Goal: Transaction & Acquisition: Book appointment/travel/reservation

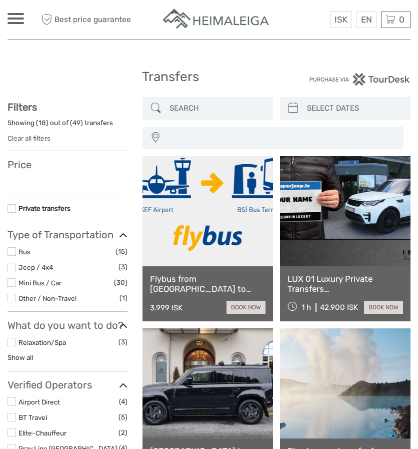
select select
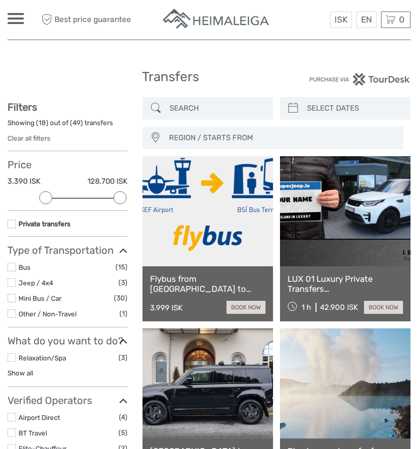
type input "[DATE]"
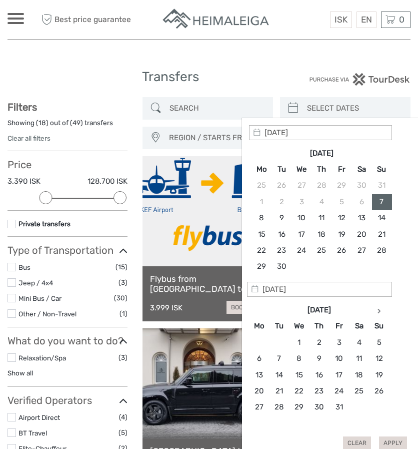
click at [317, 109] on input "search" at bounding box center [354, 109] width 103 height 18
type input "[DATE]"
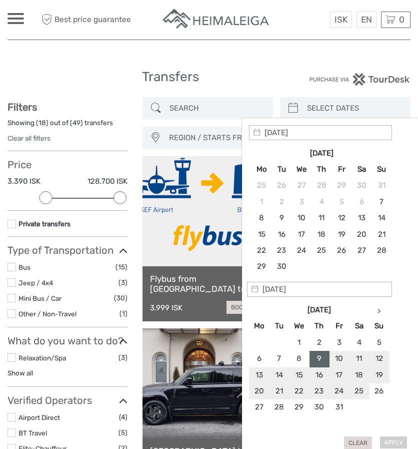
click at [391, 436] on div "Apply Clear" at bounding box center [330, 287] width 162 height 325
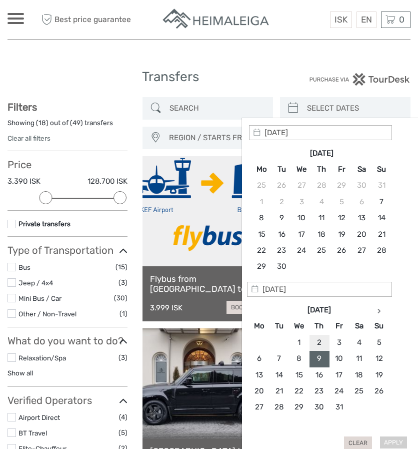
type input "[DATE]"
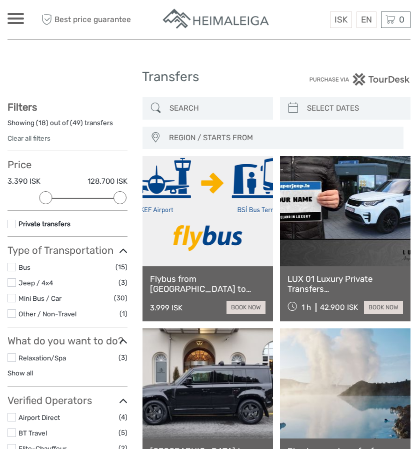
click at [189, 221] on link at bounding box center [208, 211] width 131 height 110
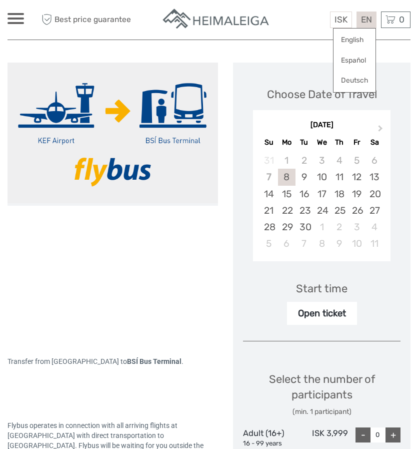
scroll to position [116, 0]
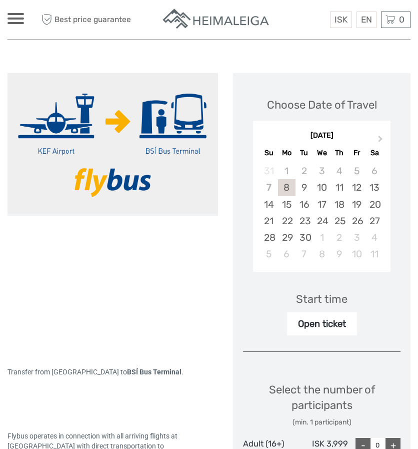
click at [13, 16] on div at bounding box center [16, 18] width 17 height 11
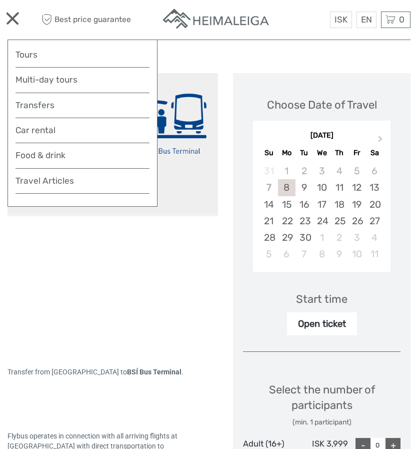
click at [42, 106] on link "Transfers" at bounding box center [83, 105] width 134 height 15
